Goal: Transaction & Acquisition: Obtain resource

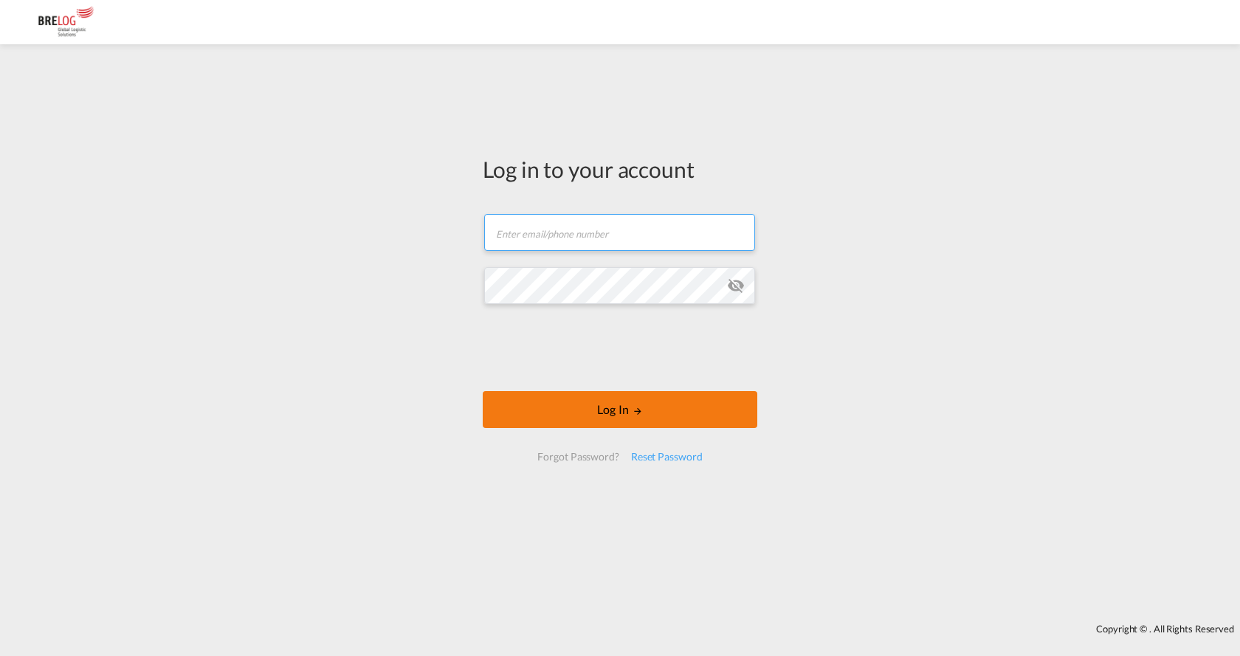
type input "[PERSON_NAME][EMAIL_ADDRESS][PERSON_NAME][DOMAIN_NAME]"
click at [598, 412] on button "Log In" at bounding box center [620, 409] width 274 height 37
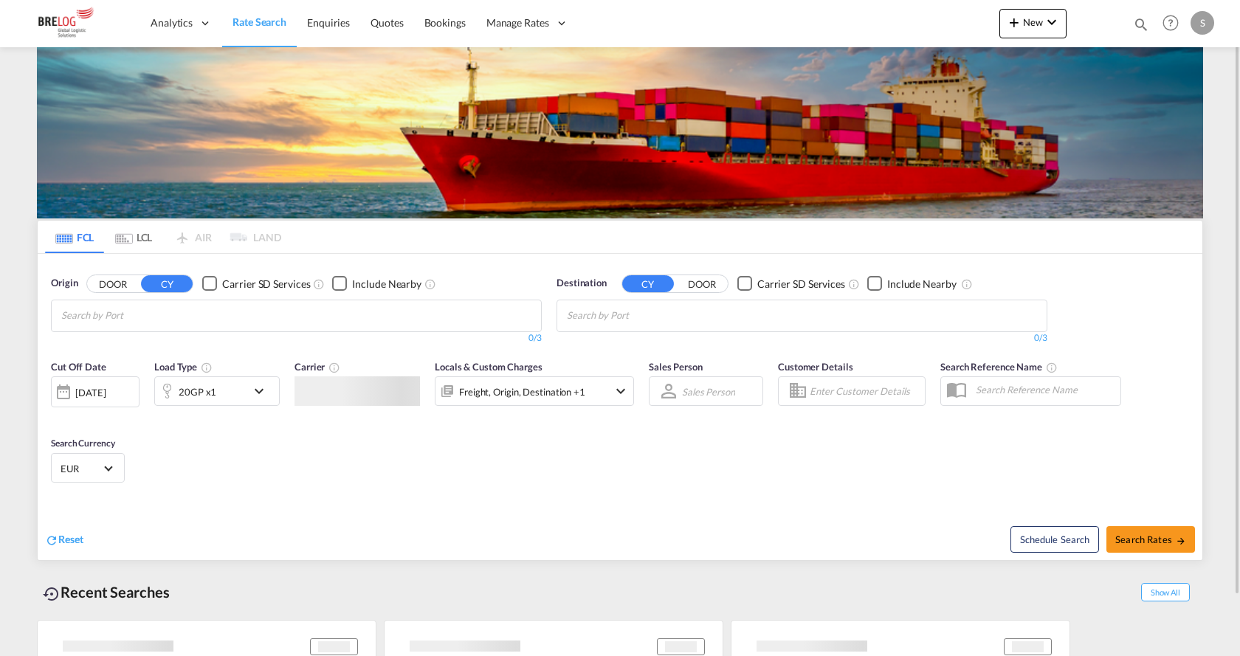
click at [276, 315] on md-chips at bounding box center [296, 315] width 489 height 31
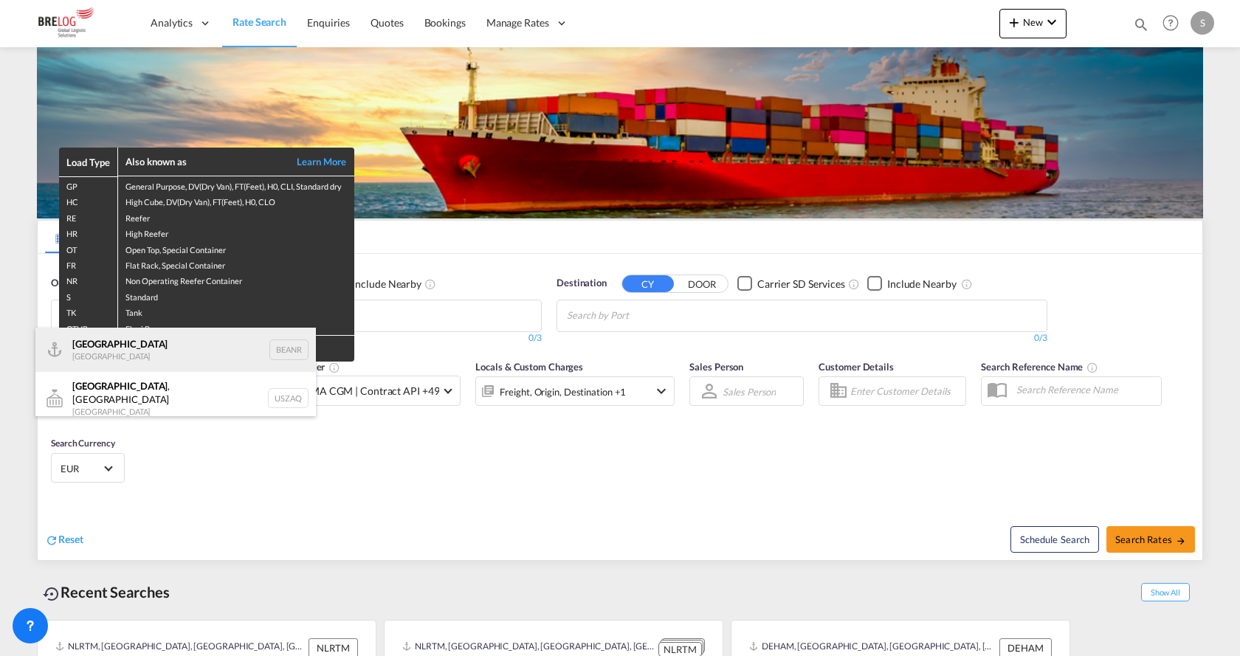
type input "[GEOGRAPHIC_DATA]"
click at [138, 337] on div "Antwerp [GEOGRAPHIC_DATA] BEANR" at bounding box center [175, 350] width 280 height 44
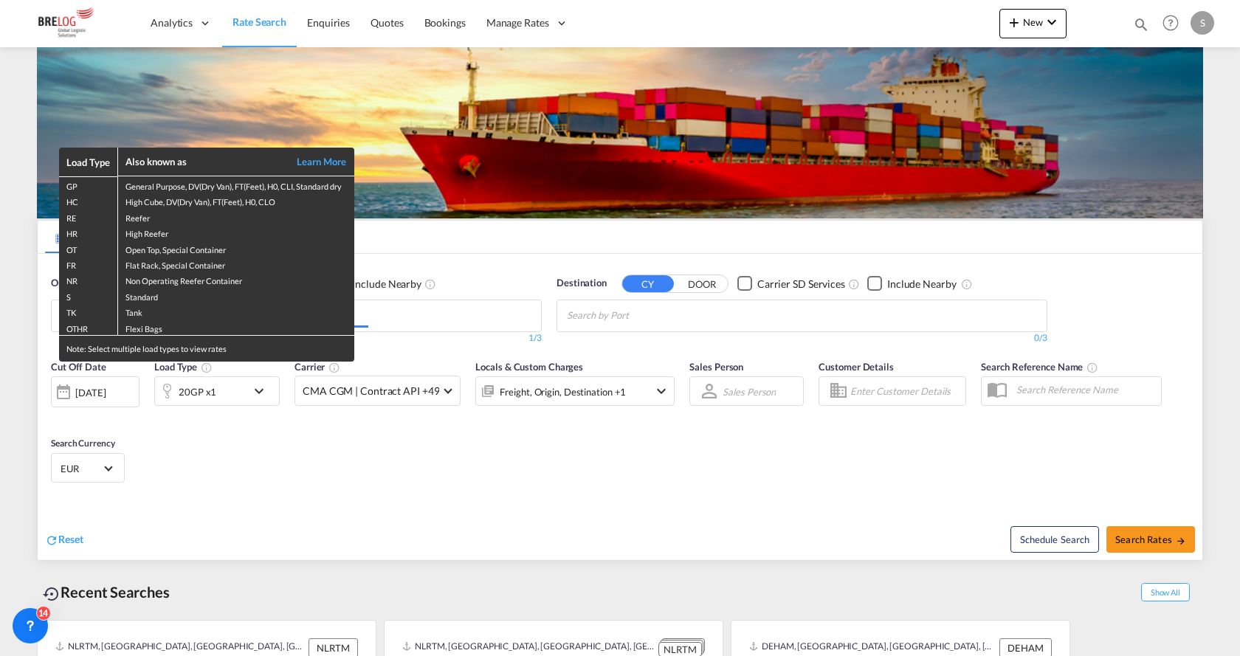
click at [767, 317] on div "Load Type Also known as Learn More GP General Purpose, DV(Dry Van), FT(Feet), H…" at bounding box center [620, 328] width 1240 height 656
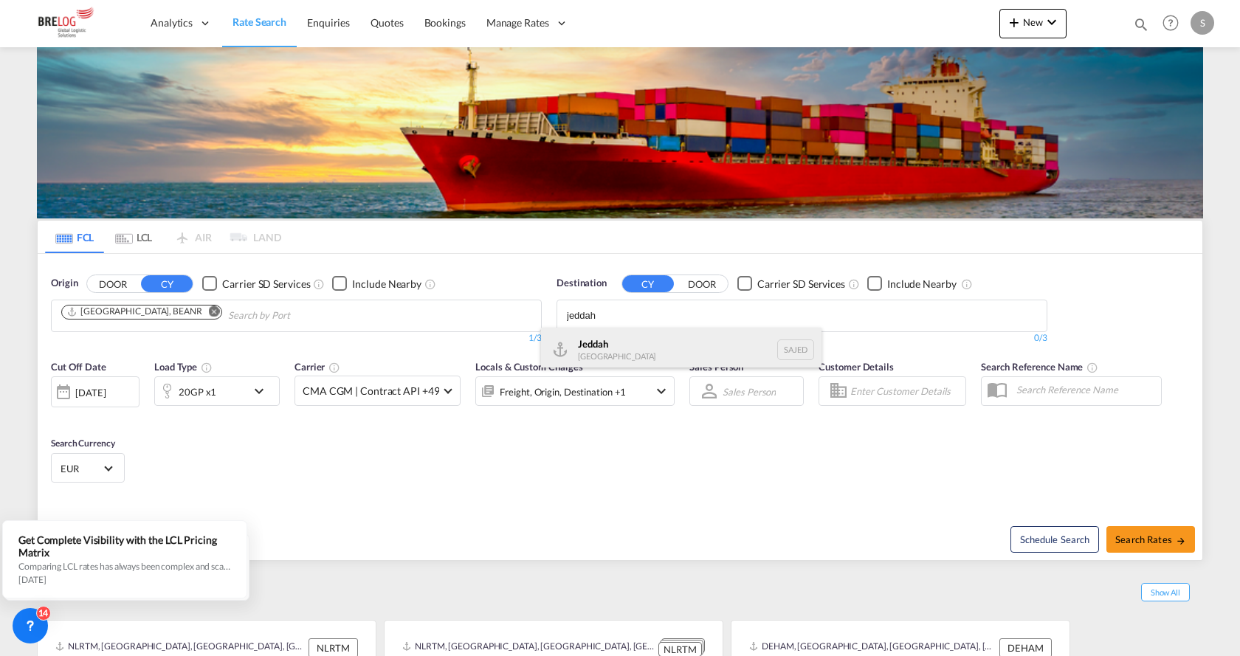
type input "jeddah"
click at [634, 356] on div "Jeddah [GEOGRAPHIC_DATA] SAJED" at bounding box center [681, 350] width 280 height 44
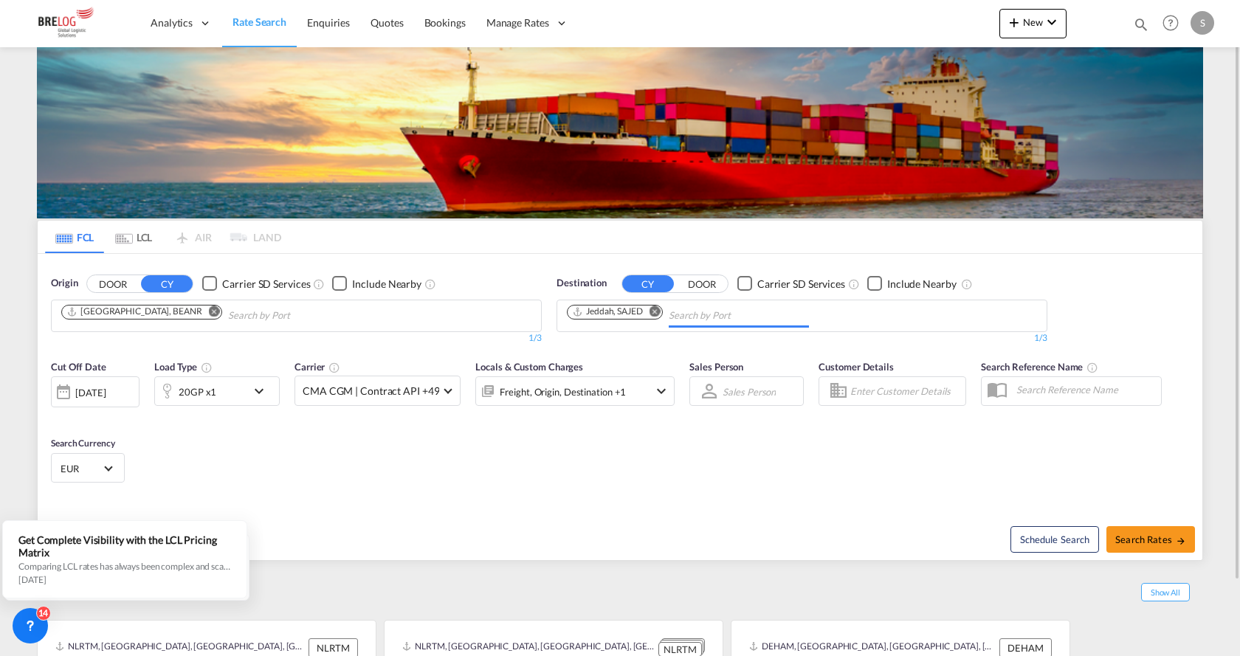
click at [266, 397] on md-icon "icon-chevron-down" at bounding box center [262, 391] width 25 height 18
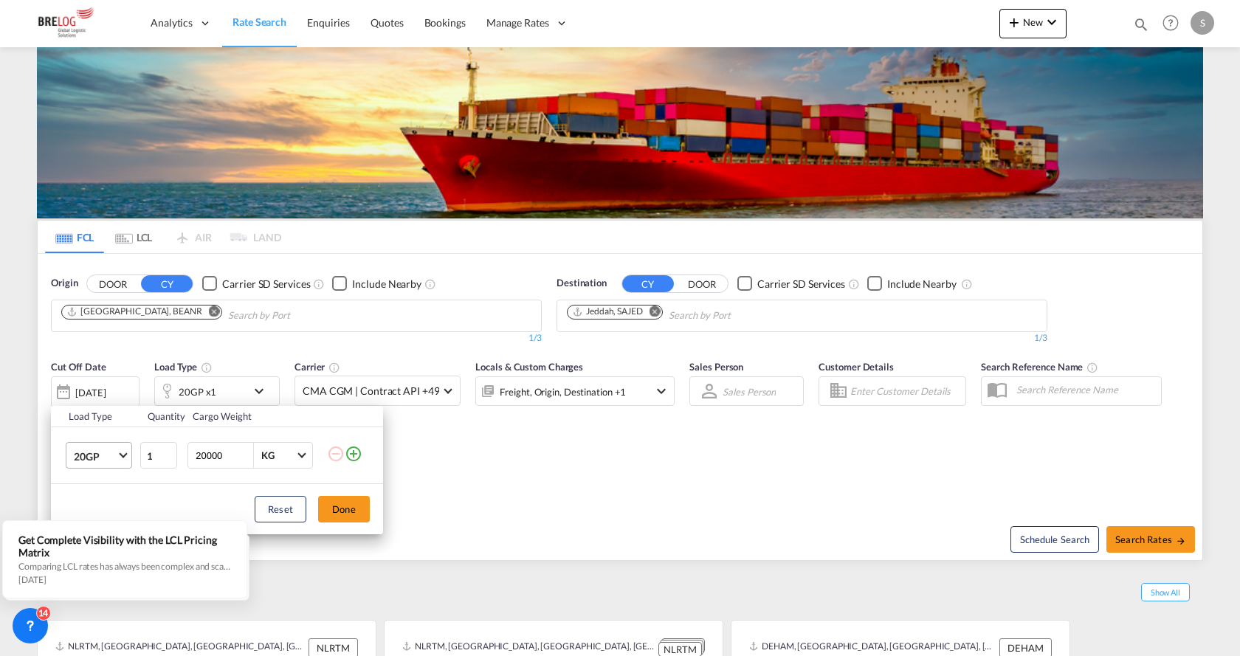
click at [116, 456] on span "20GP" at bounding box center [95, 456] width 43 height 15
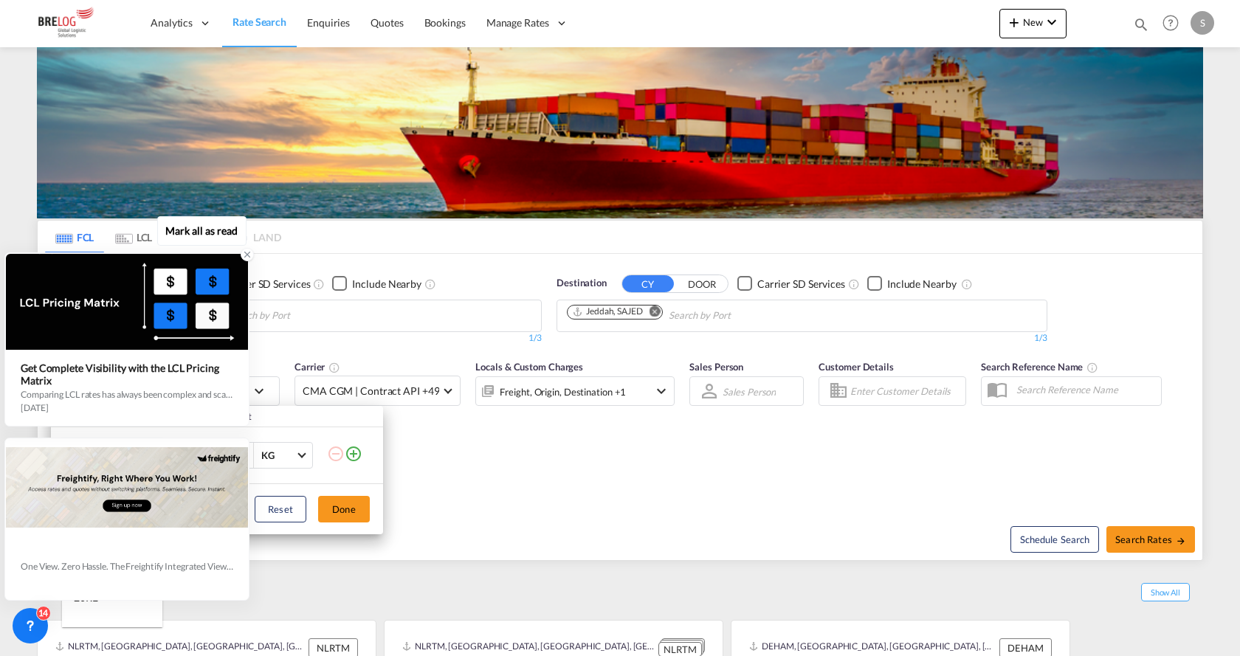
click at [249, 255] on icon at bounding box center [247, 254] width 10 height 10
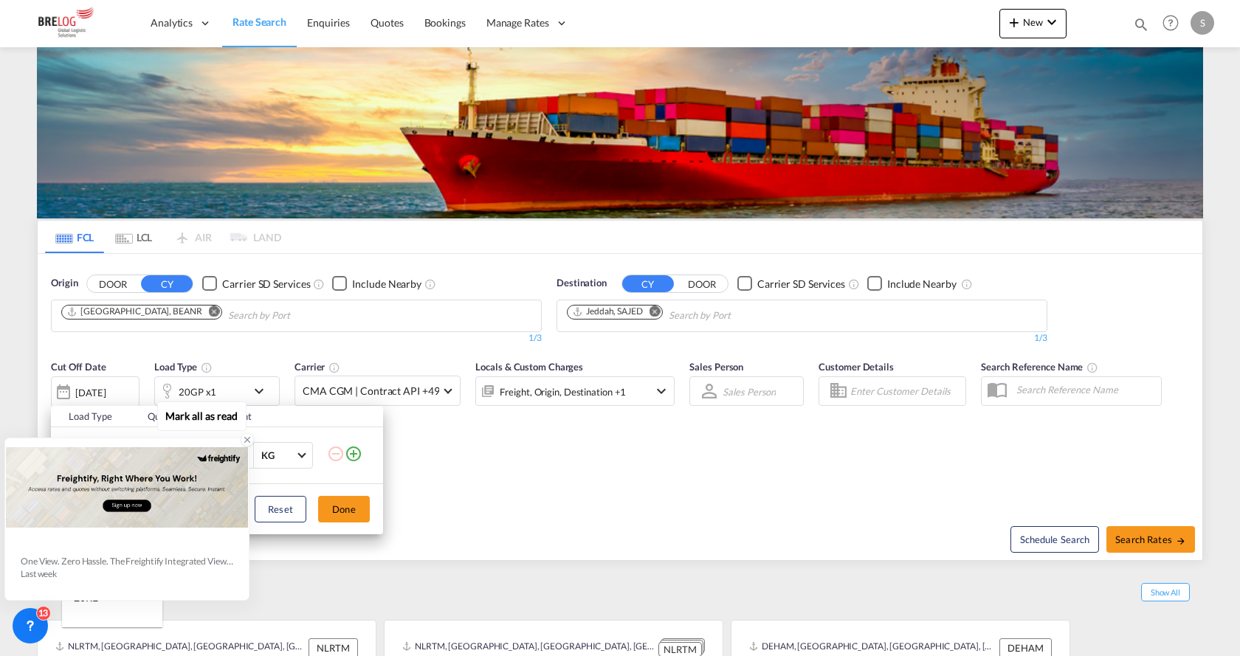
click at [249, 441] on icon at bounding box center [247, 440] width 5 height 5
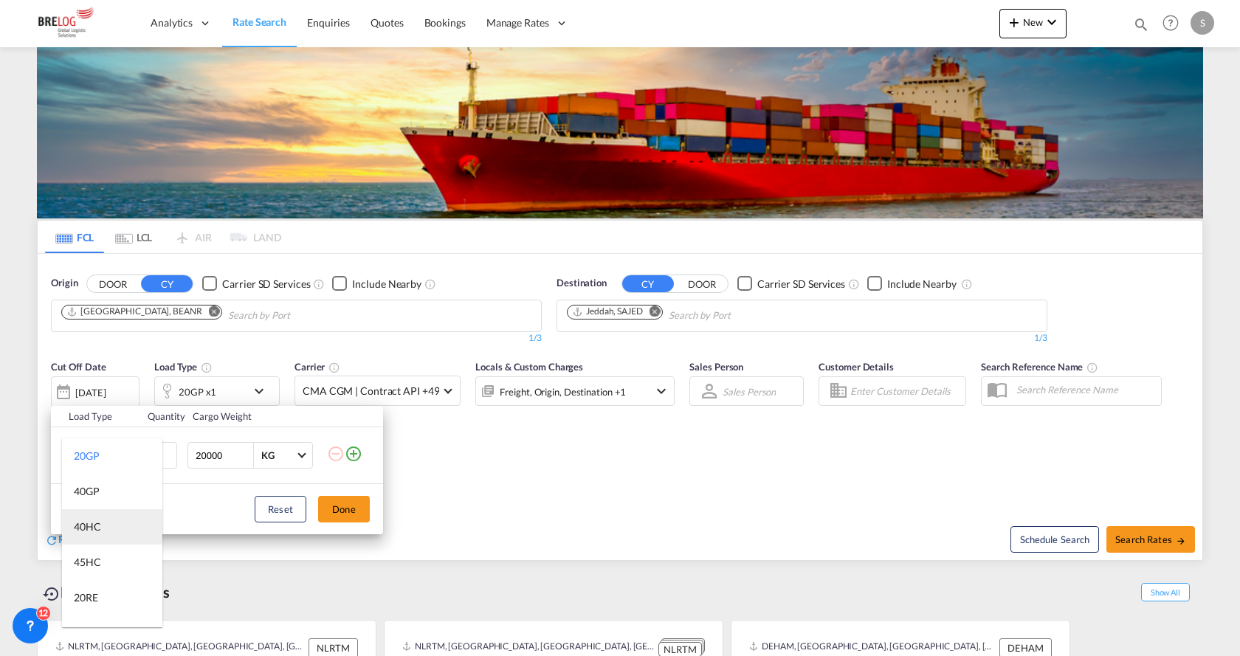
click at [100, 535] on md-option "40HC" at bounding box center [112, 526] width 100 height 35
drag, startPoint x: 227, startPoint y: 457, endPoint x: 194, endPoint y: 460, distance: 32.6
click at [194, 460] on input "20000" at bounding box center [223, 455] width 59 height 25
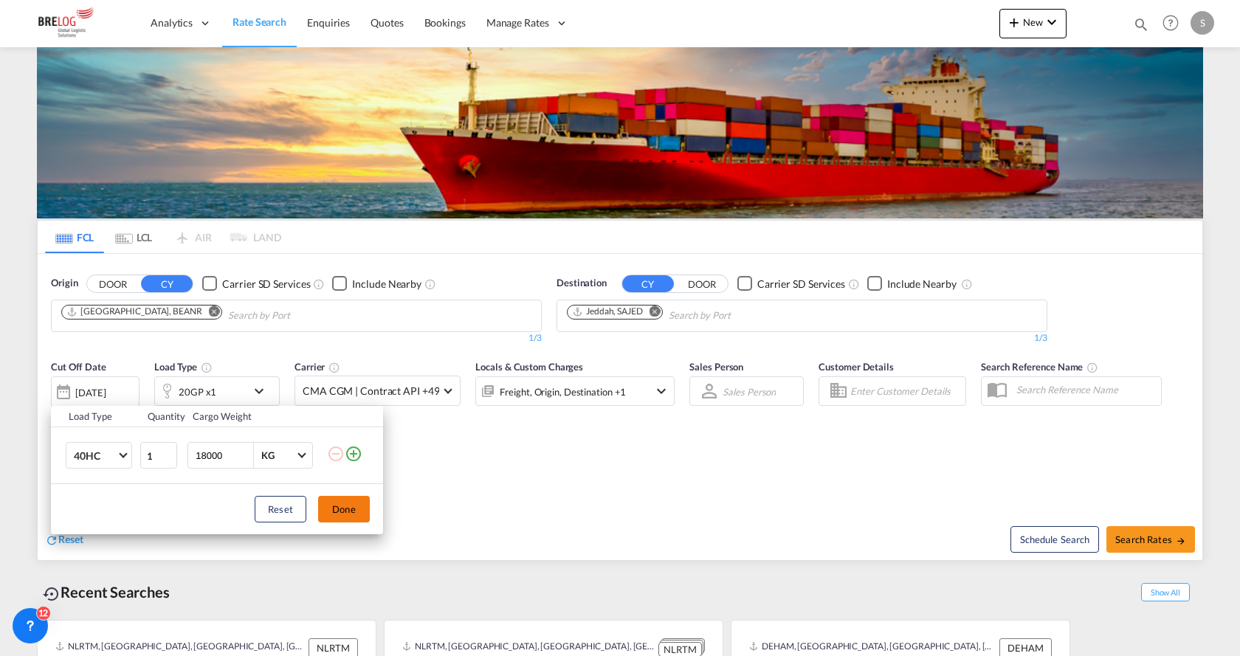
type input "18000"
click at [348, 508] on button "Done" at bounding box center [344, 509] width 52 height 27
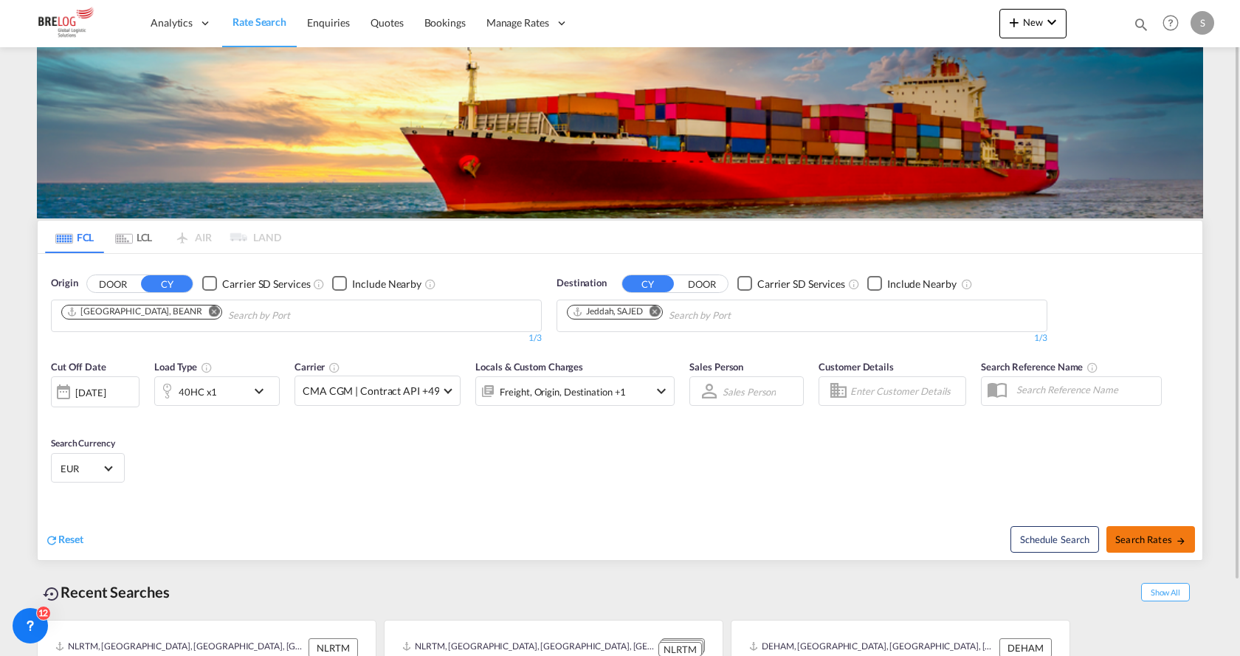
click at [1149, 530] on button "Search Rates" at bounding box center [1150, 539] width 89 height 27
type input "BEANR to SAJED / [DATE]"
